Goal: Task Accomplishment & Management: Manage account settings

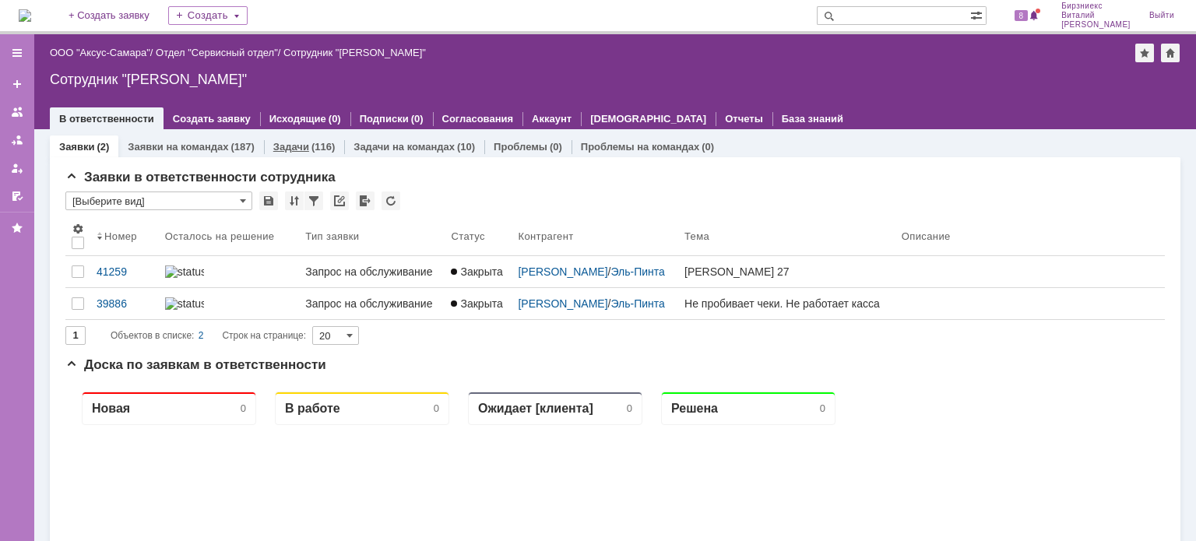
click at [307, 150] on div "Задачи (116)" at bounding box center [304, 147] width 62 height 10
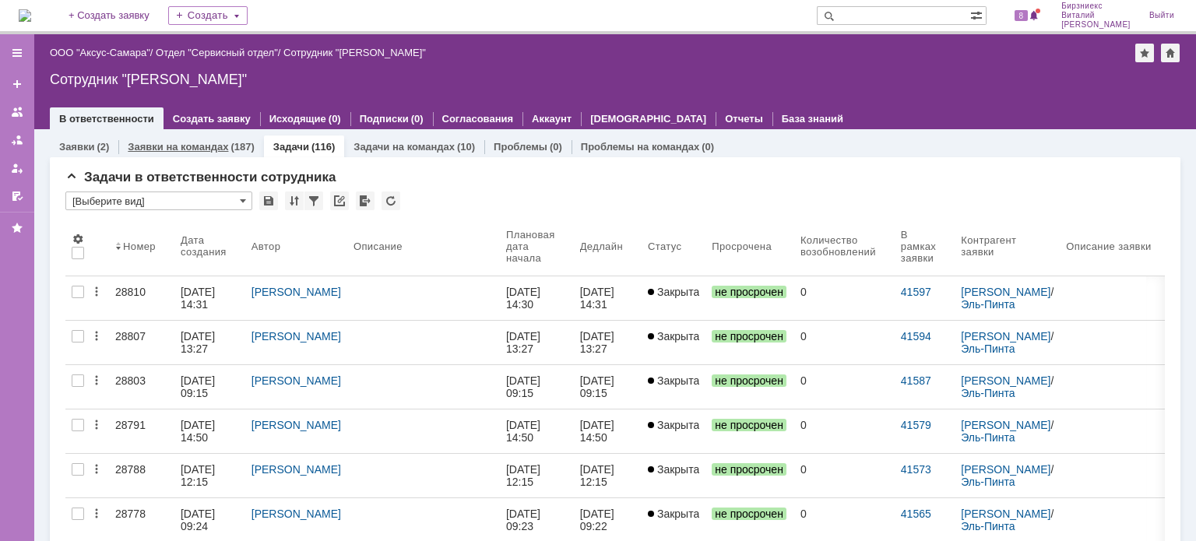
click at [226, 142] on div "Заявки на командах (187)" at bounding box center [191, 147] width 126 height 10
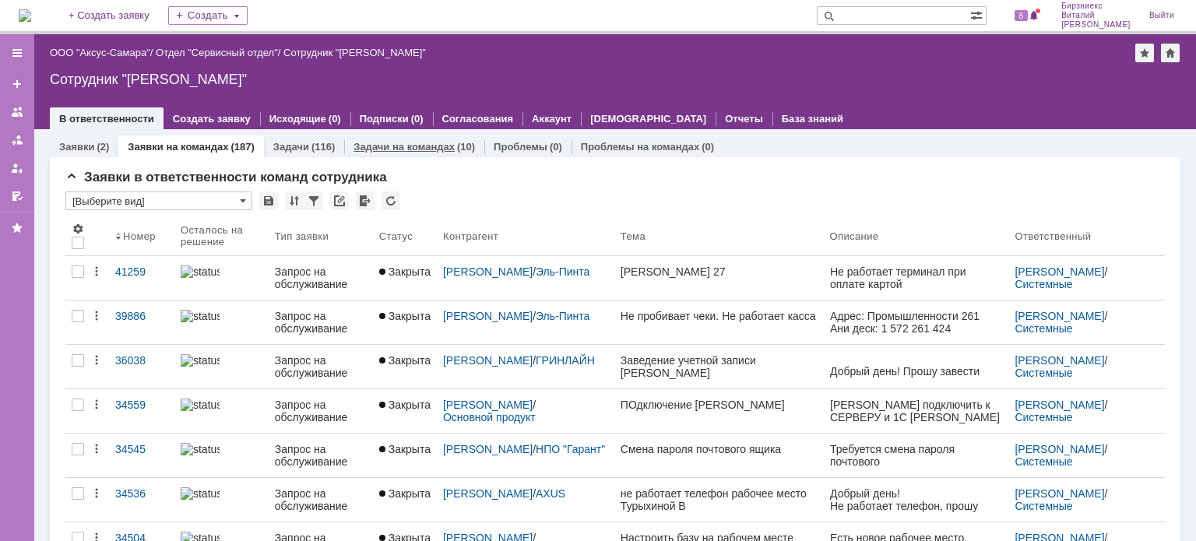
click at [442, 144] on link "Задачи на командах" at bounding box center [404, 147] width 101 height 12
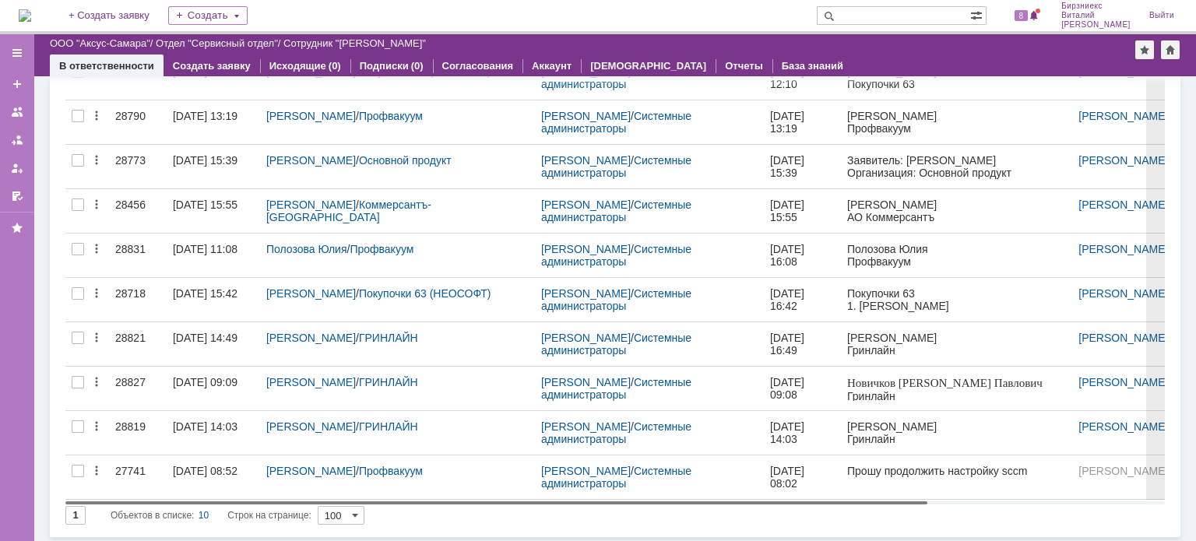
drag, startPoint x: 607, startPoint y: 500, endPoint x: 547, endPoint y: 499, distance: 60.7
click at [548, 500] on body "Идет загрузка, пожалуйста, подождите. На домашнюю + Создать заявку Создать 8 Би…" at bounding box center [598, 270] width 1196 height 541
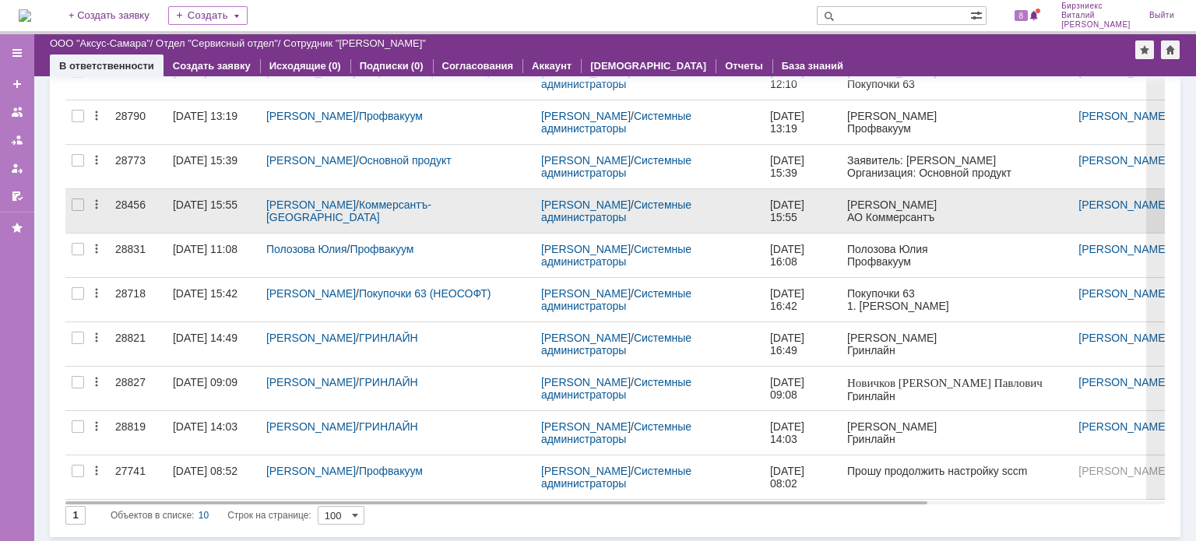
scroll to position [69, 0]
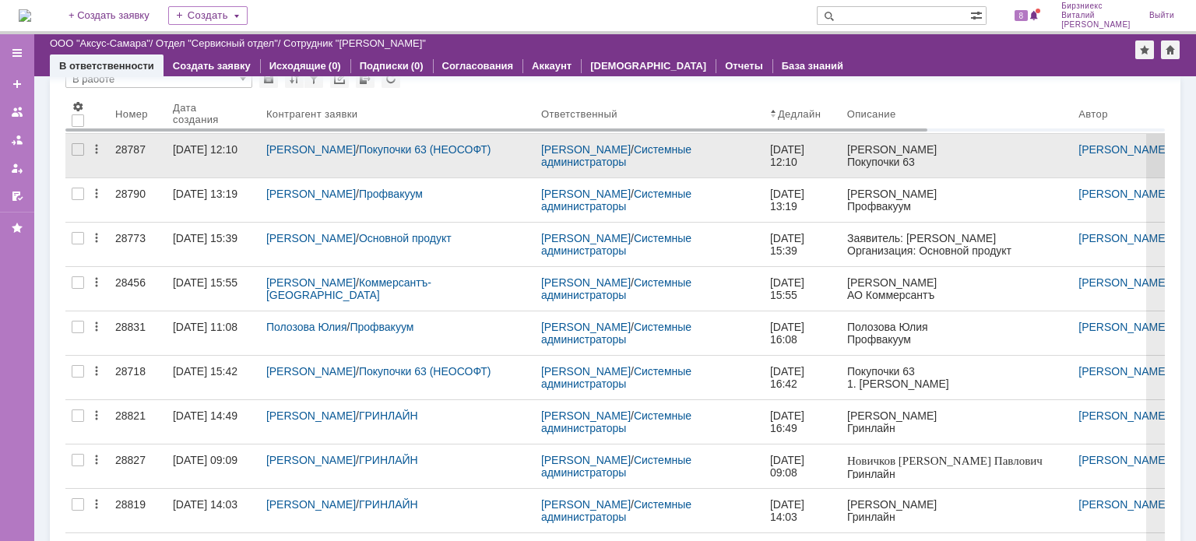
click at [436, 168] on div "Вавилин Александр / Покупочки 63 (НЕОСОФТ)" at bounding box center [397, 156] width 275 height 44
click at [227, 155] on div "[DATE] 12:10" at bounding box center [205, 149] width 65 height 12
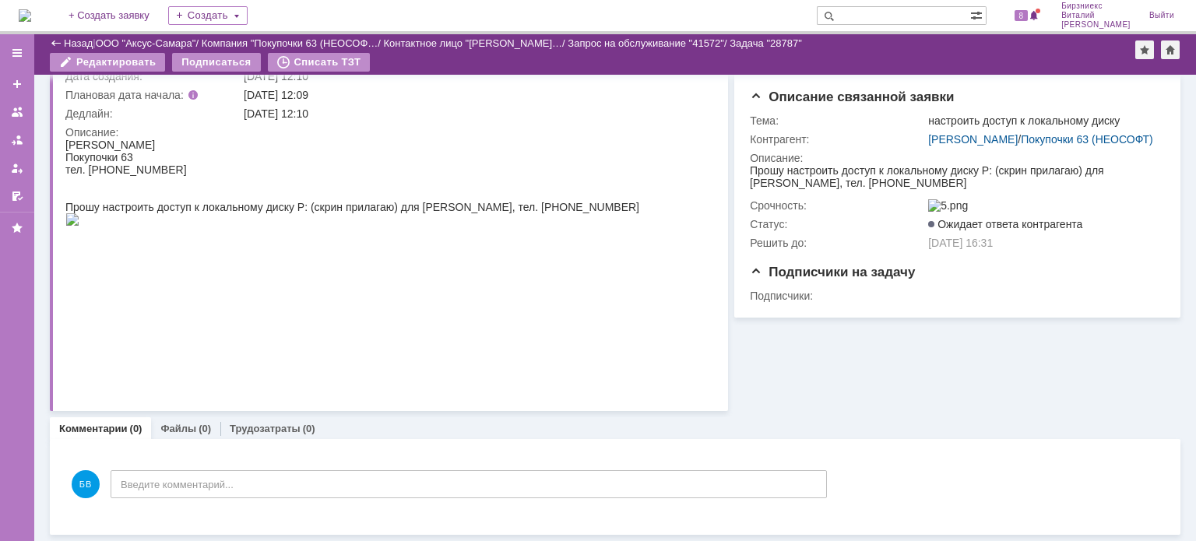
scroll to position [120, 0]
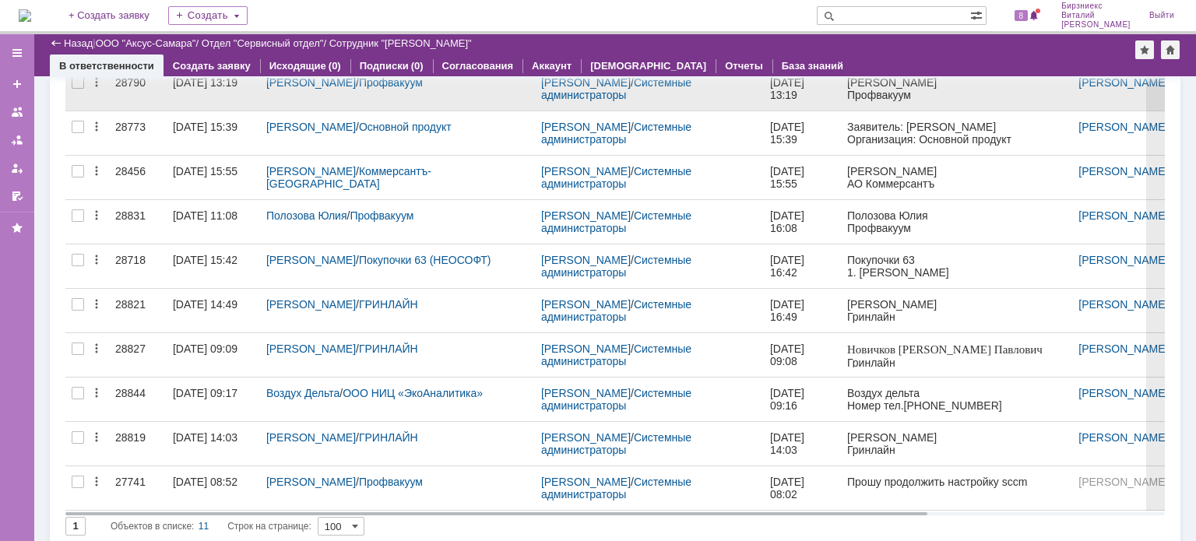
scroll to position [192, 0]
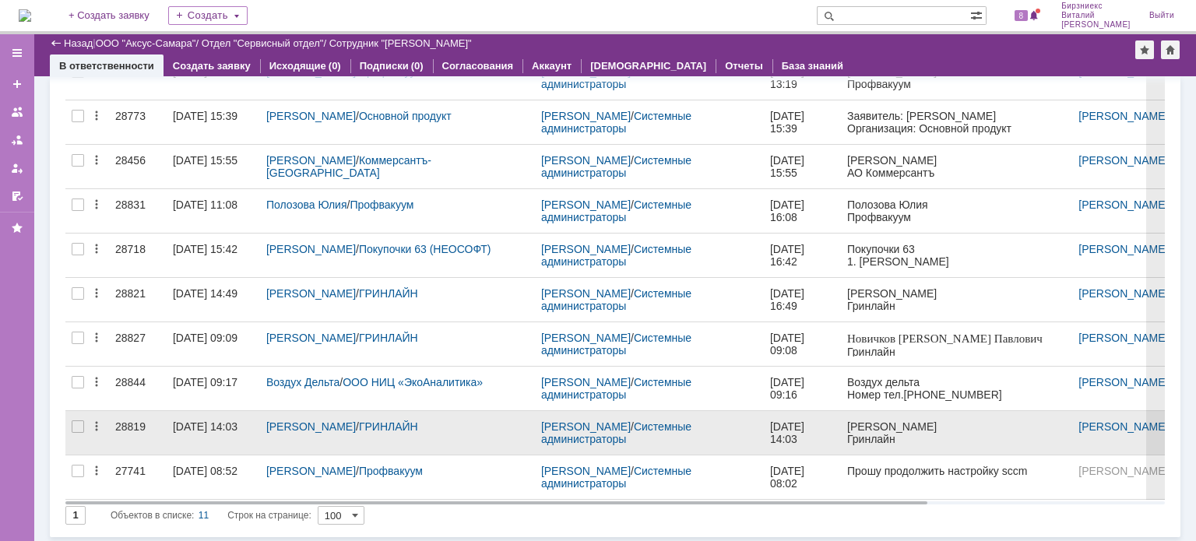
click at [157, 434] on link "28819" at bounding box center [138, 433] width 58 height 44
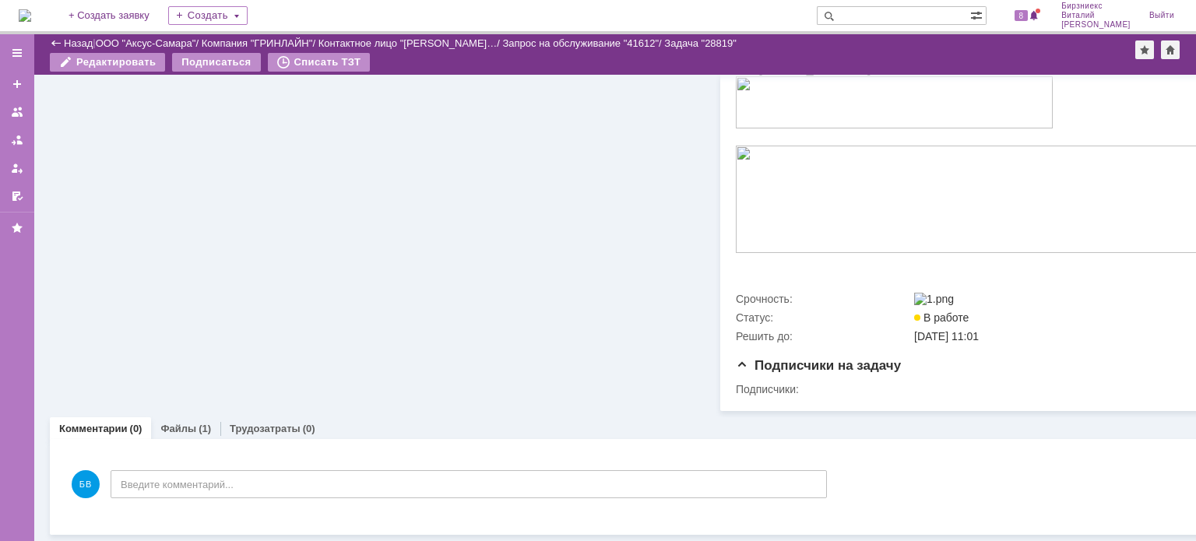
scroll to position [408, 0]
click at [199, 423] on div "(1)" at bounding box center [205, 429] width 12 height 12
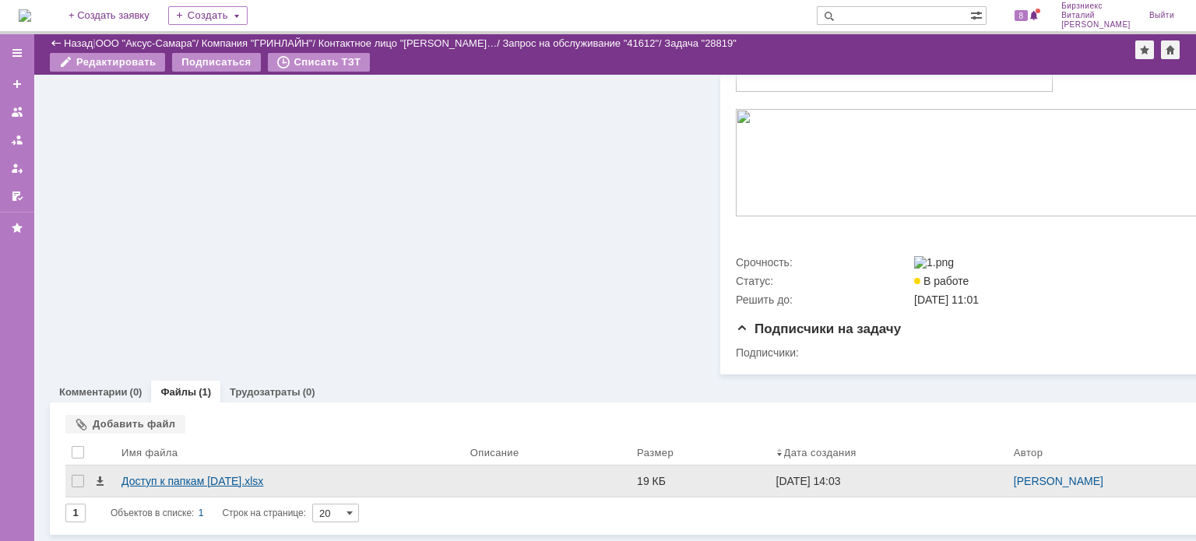
scroll to position [444, 0]
click at [196, 475] on div "Доступ к папкам 22.08.2025.xlsx" at bounding box center [289, 481] width 336 height 12
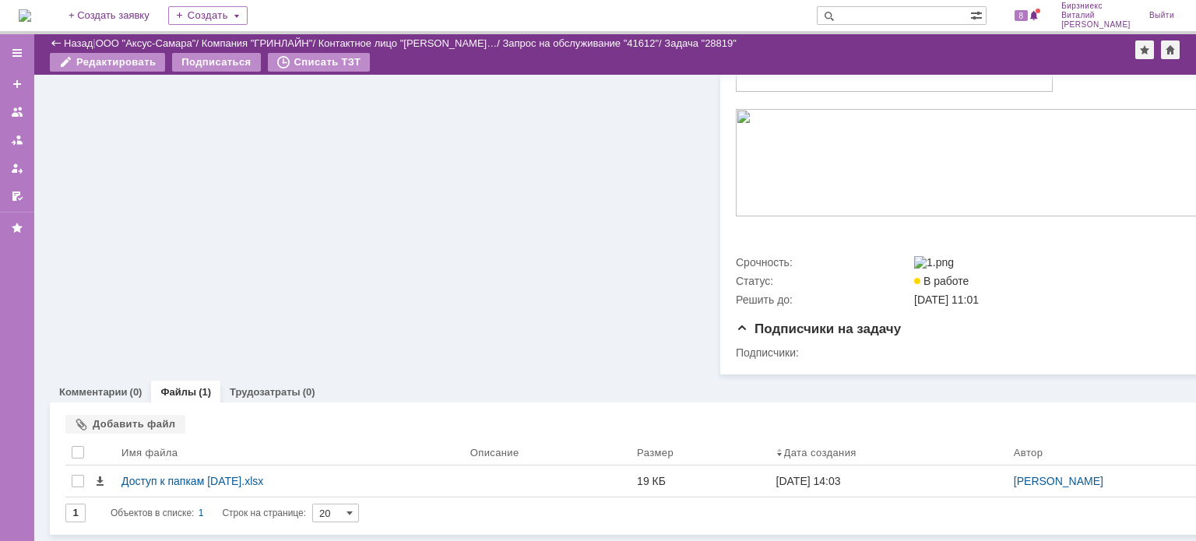
scroll to position [408, 0]
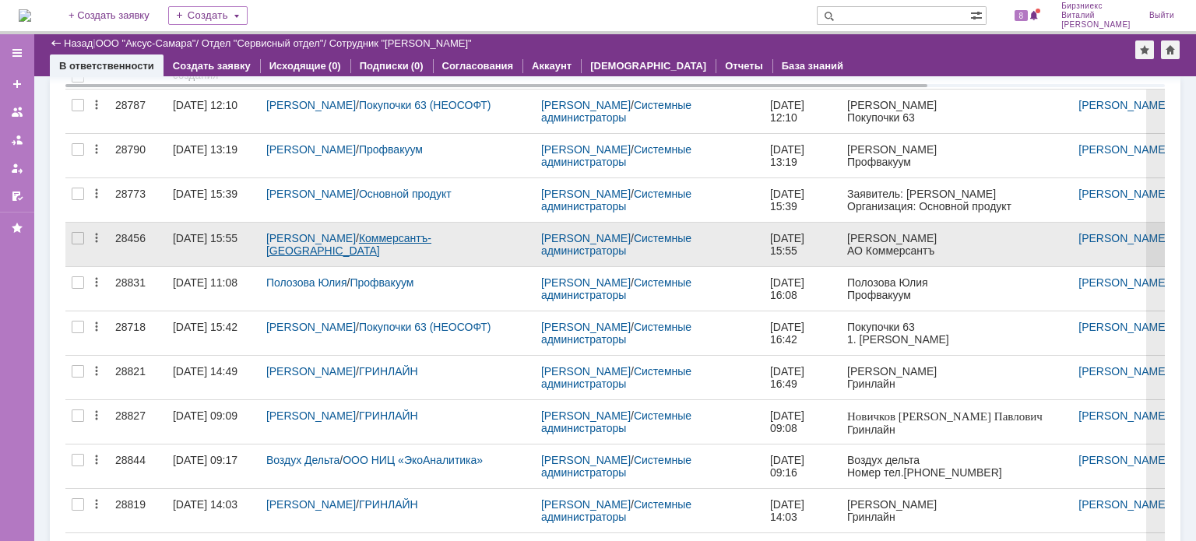
scroll to position [36, 0]
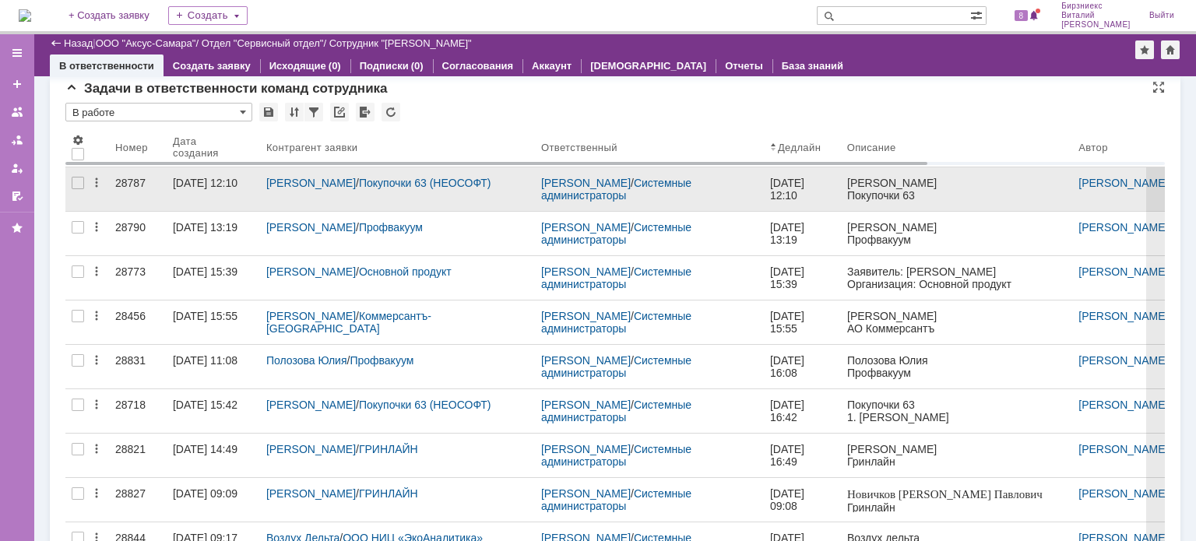
click at [188, 186] on div "[DATE] 12:10" at bounding box center [205, 183] width 65 height 12
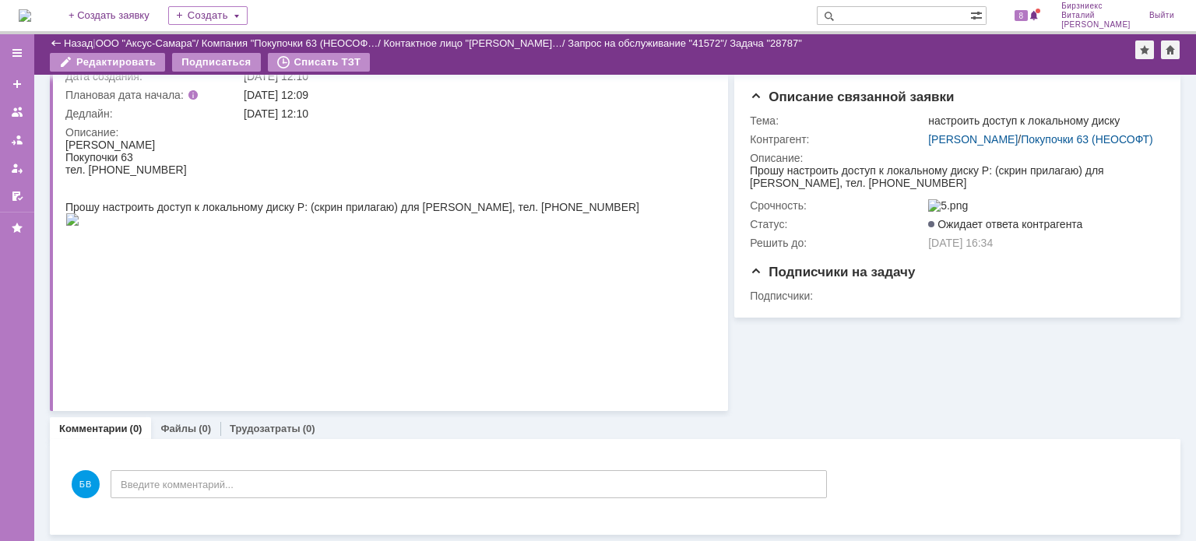
scroll to position [120, 0]
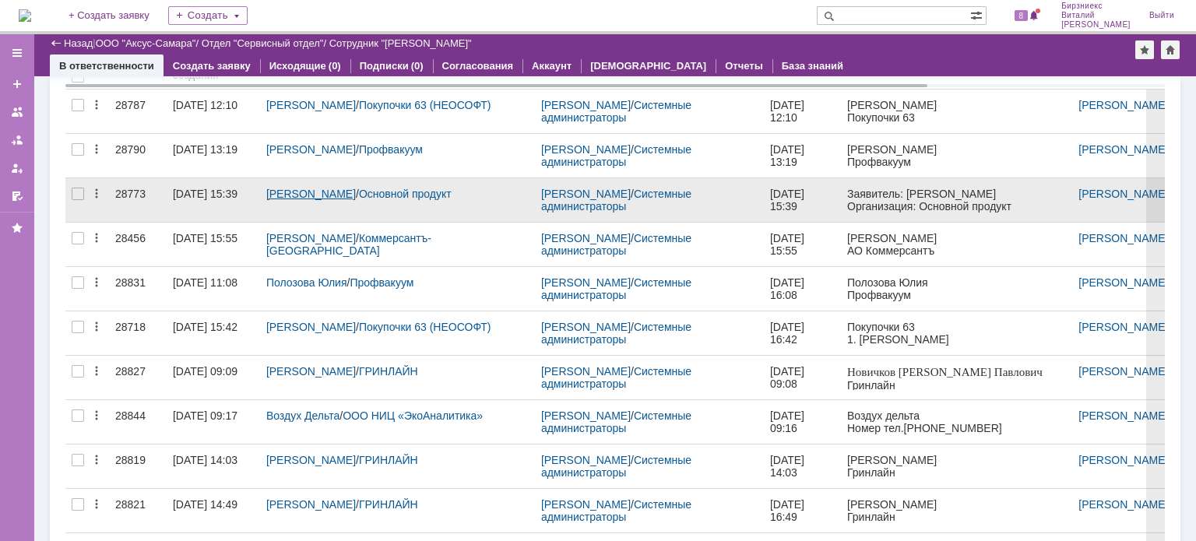
scroll to position [192, 0]
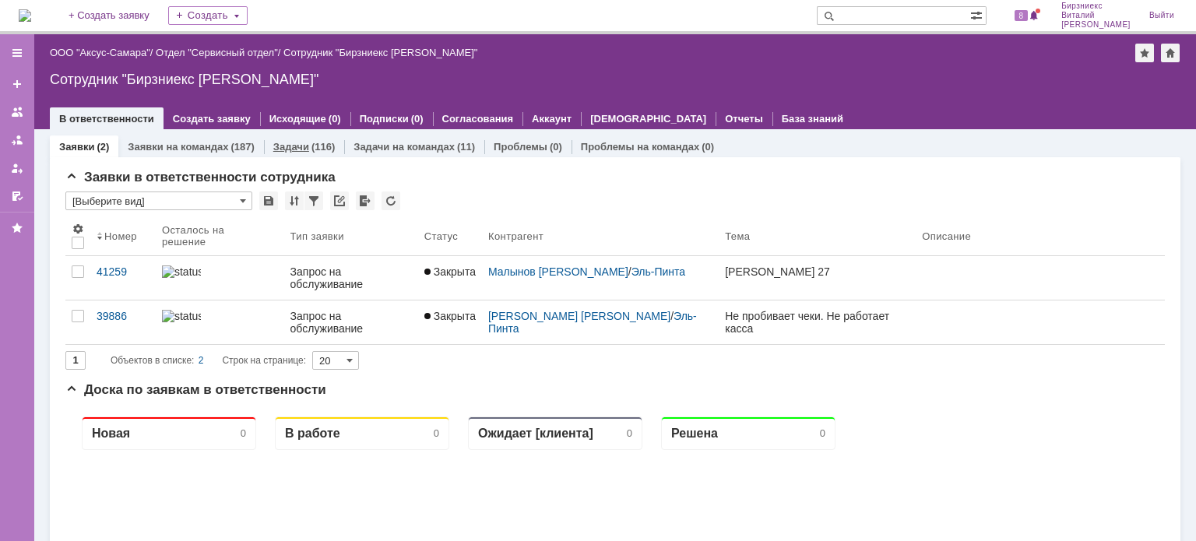
click at [298, 153] on div "Задачи (116)" at bounding box center [304, 146] width 80 height 23
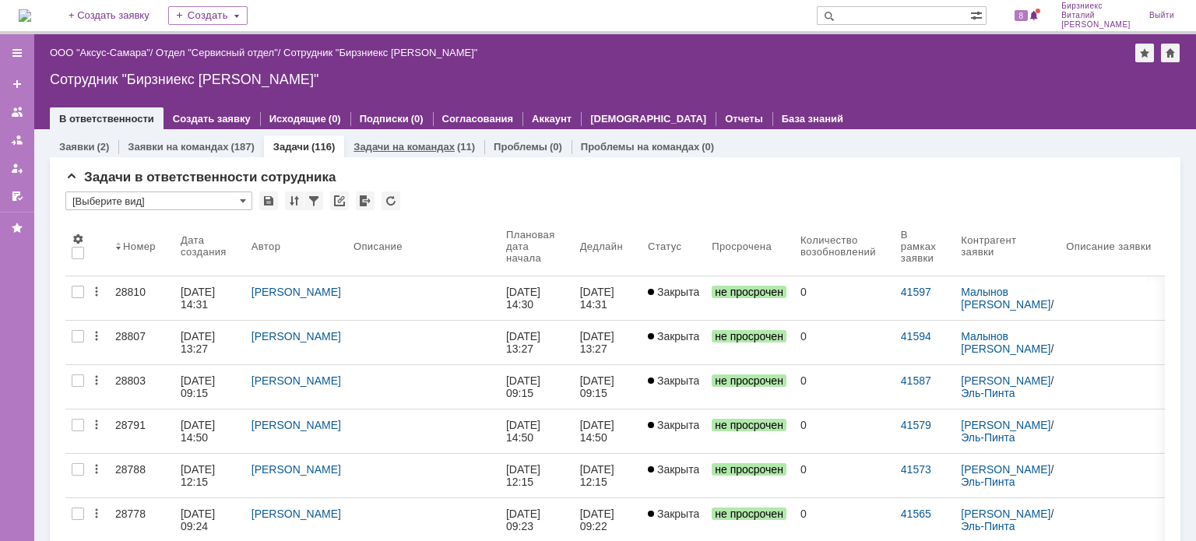
click at [457, 147] on div "(11)" at bounding box center [466, 147] width 18 height 12
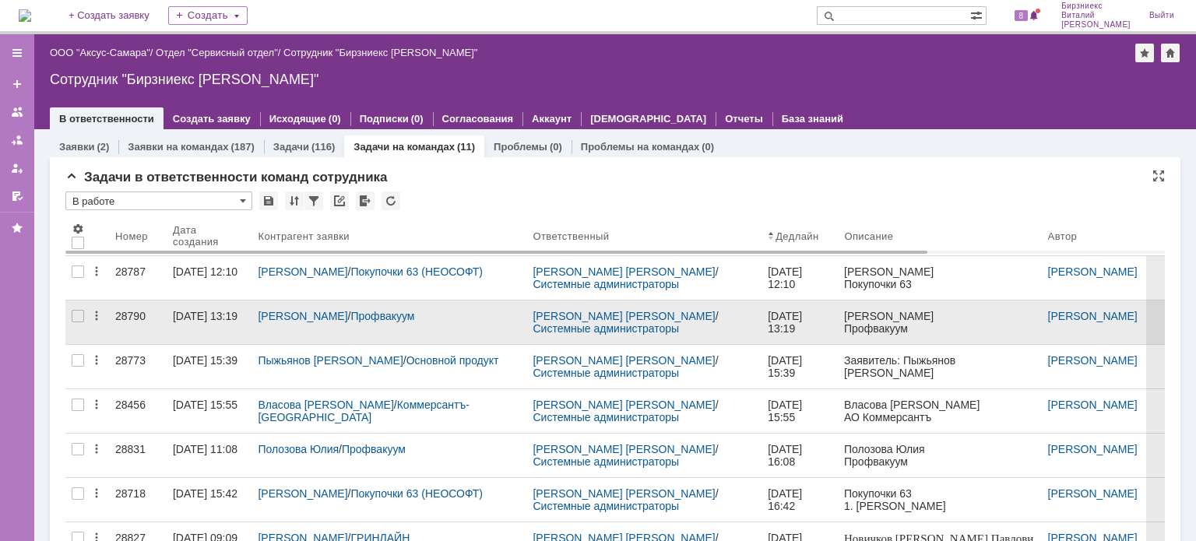
click at [188, 322] on div "[DATE] 13:19" at bounding box center [205, 316] width 65 height 12
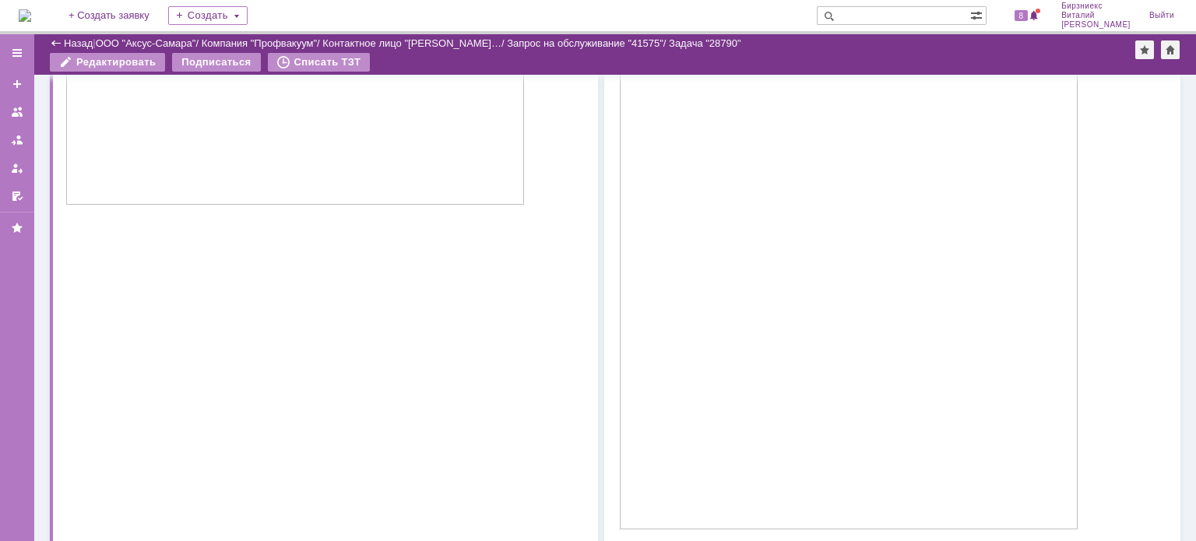
scroll to position [779, 0]
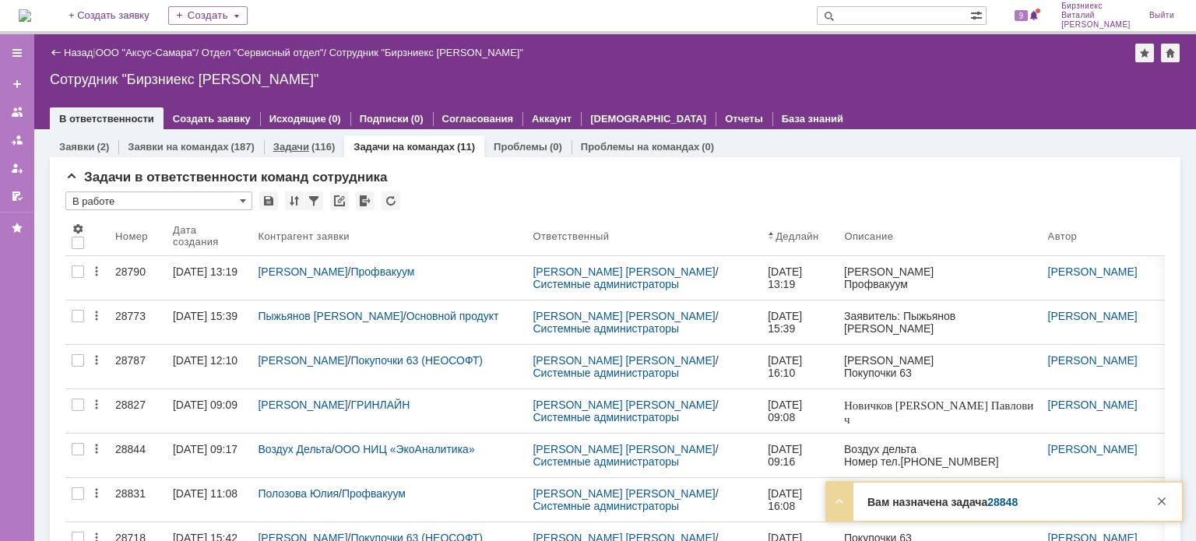
click at [317, 149] on div "(116)" at bounding box center [322, 147] width 23 height 12
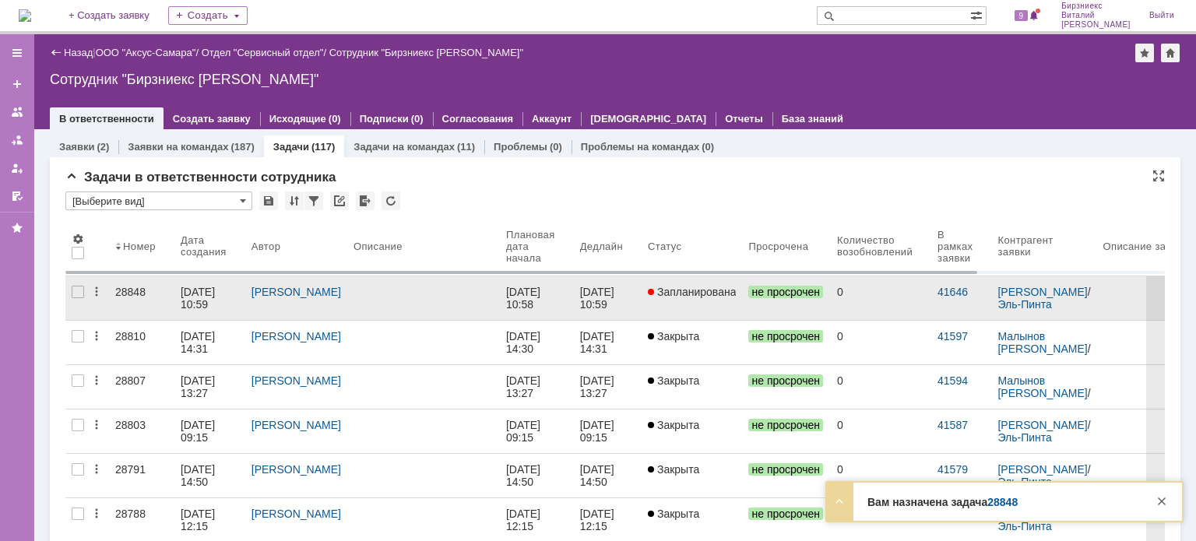
click at [385, 287] on div at bounding box center [424, 292] width 140 height 12
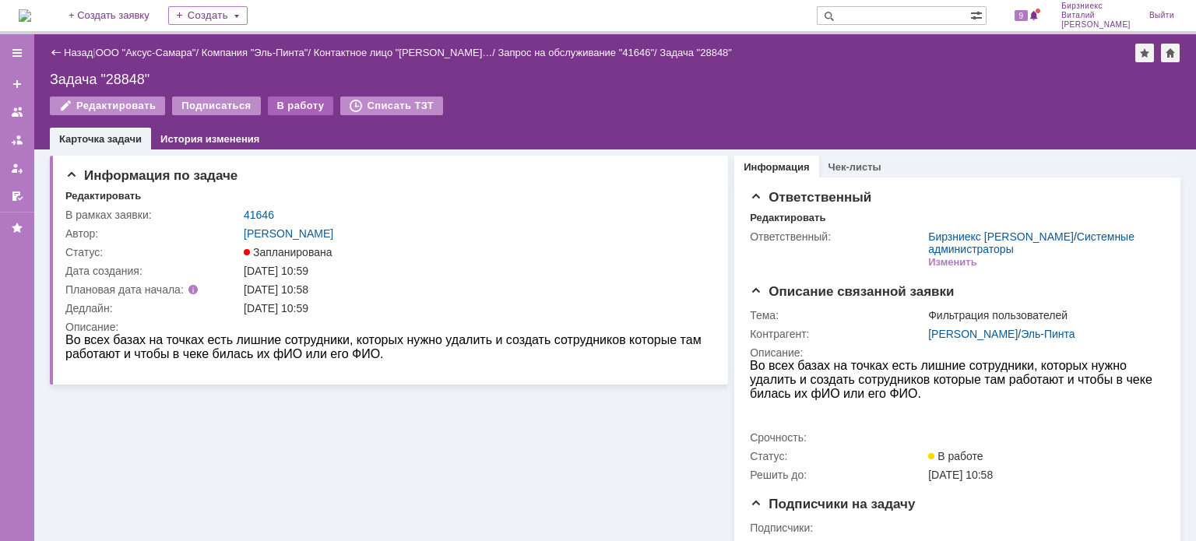
click at [298, 103] on div "В работу" at bounding box center [301, 106] width 66 height 19
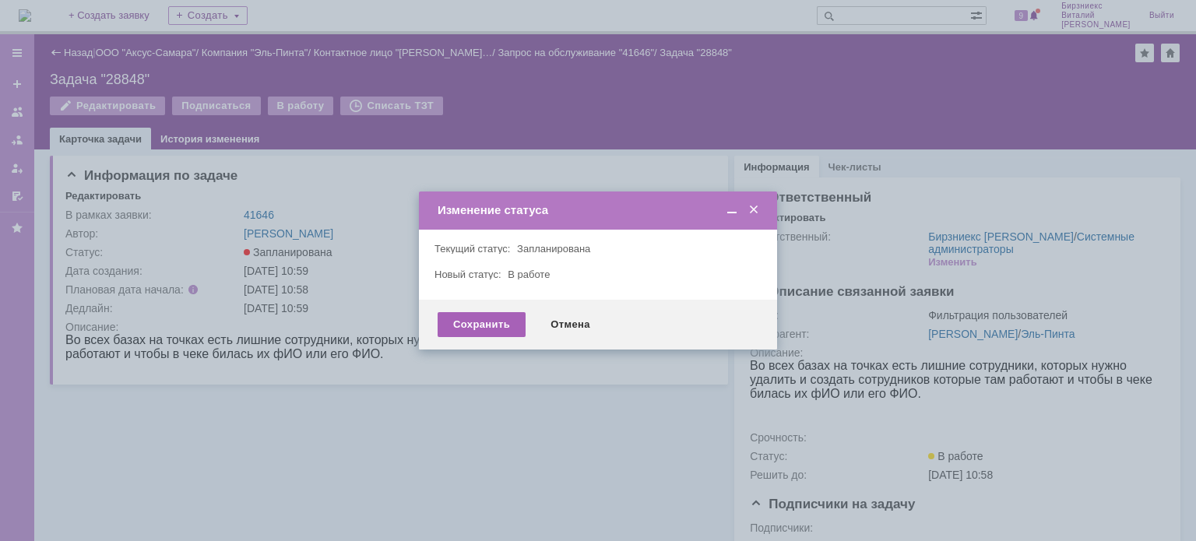
click at [492, 318] on div "Сохранить" at bounding box center [482, 324] width 88 height 25
